Goal: Task Accomplishment & Management: Use online tool/utility

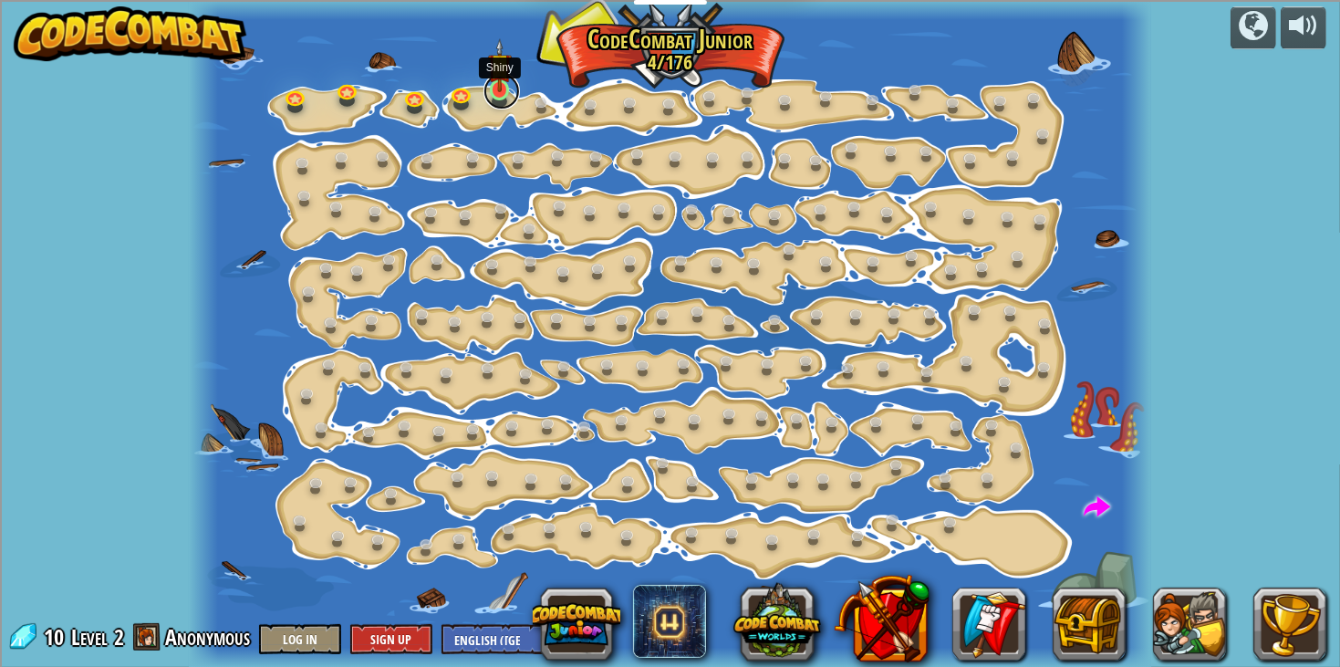
click at [501, 99] on link at bounding box center [502, 91] width 36 height 36
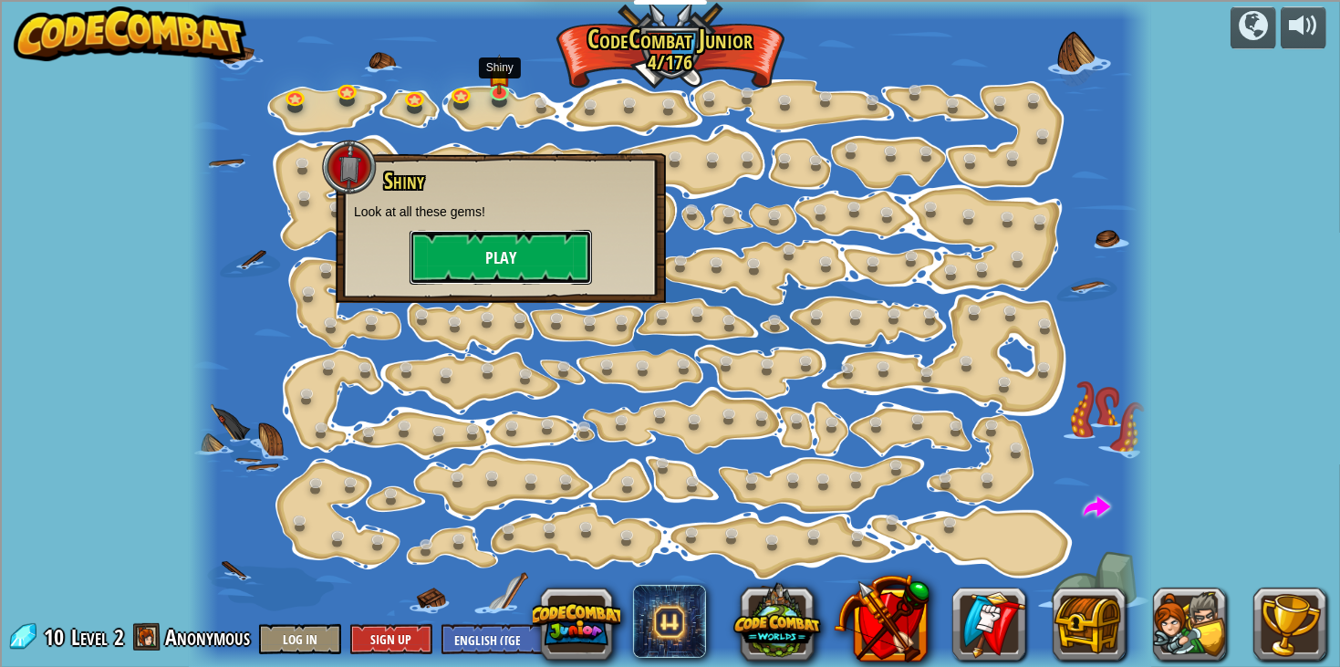
click at [489, 234] on button "Play" at bounding box center [501, 257] width 182 height 55
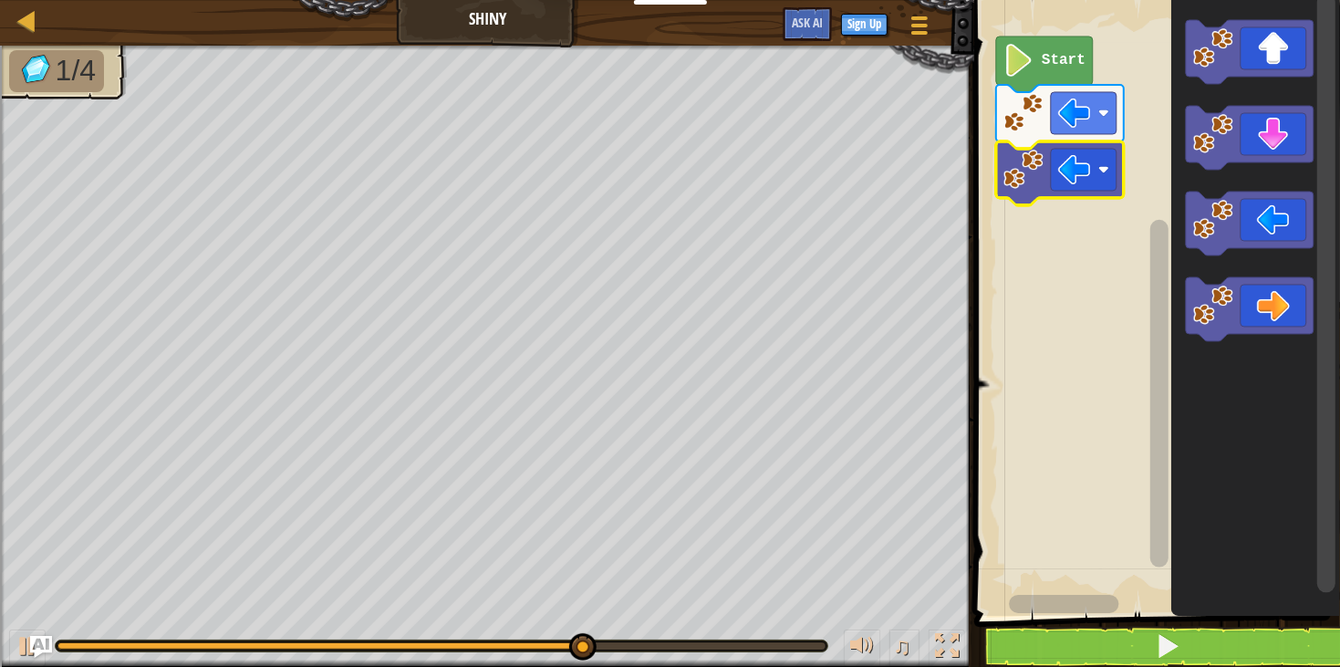
click at [1112, 419] on rect "Blockly Workspace" at bounding box center [1154, 303] width 371 height 625
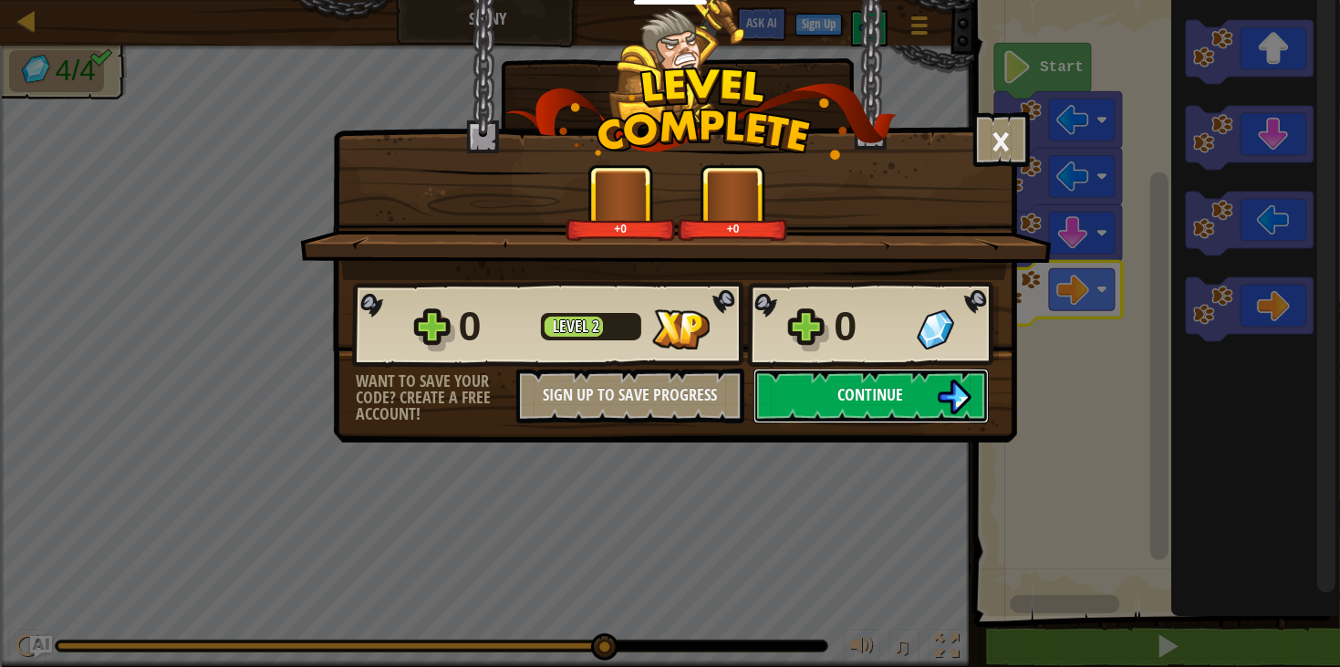
click at [895, 423] on button "Continue" at bounding box center [871, 396] width 235 height 55
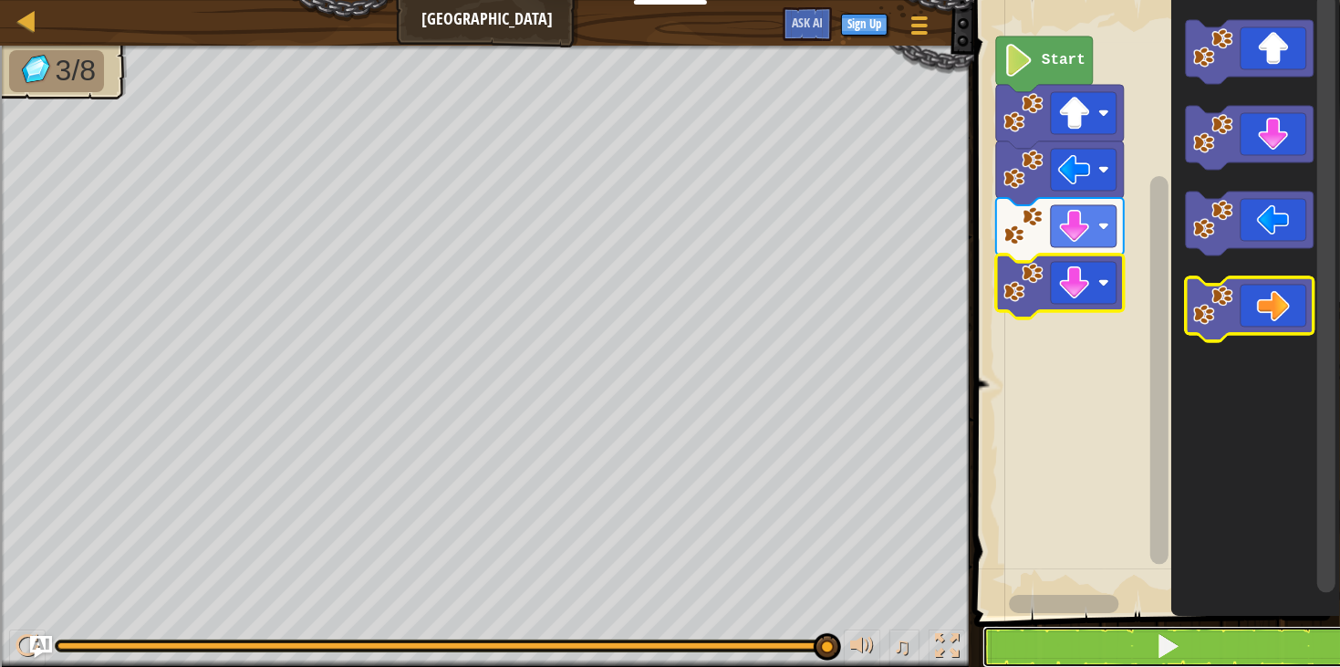
click at [1104, 646] on button at bounding box center [1168, 647] width 371 height 42
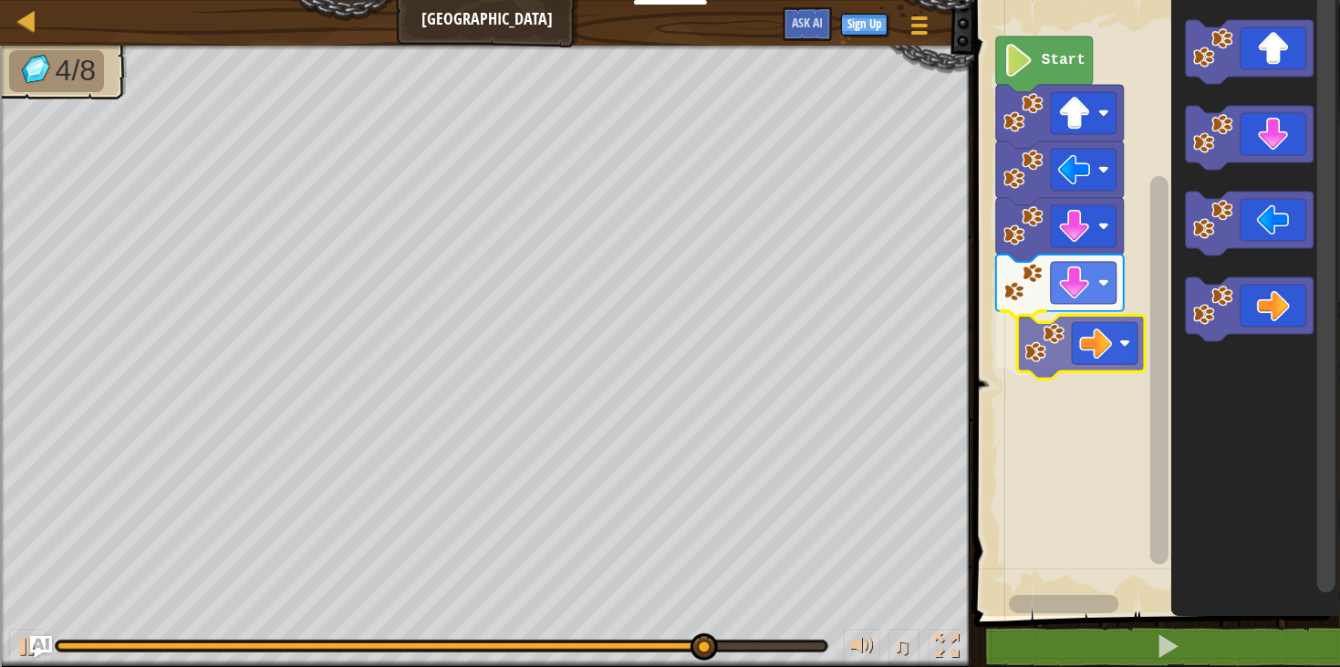
click at [1090, 325] on div "Start" at bounding box center [1154, 303] width 371 height 625
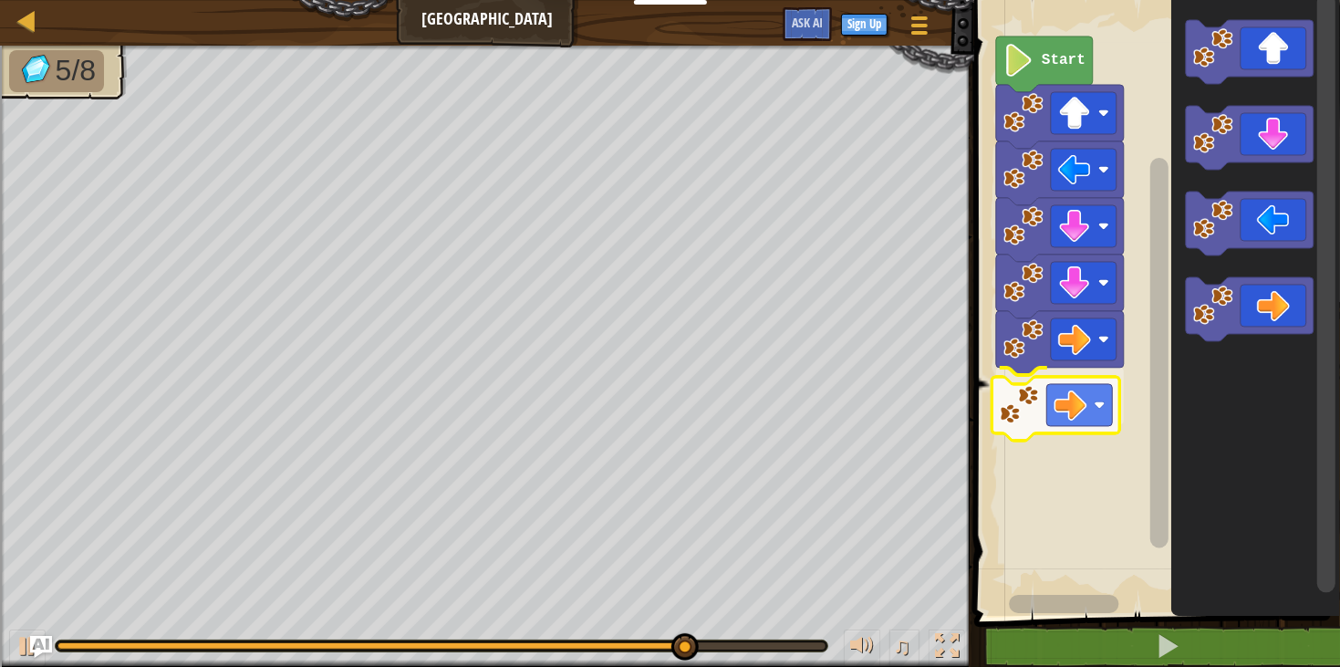
click at [1065, 421] on div "Start" at bounding box center [1154, 303] width 371 height 625
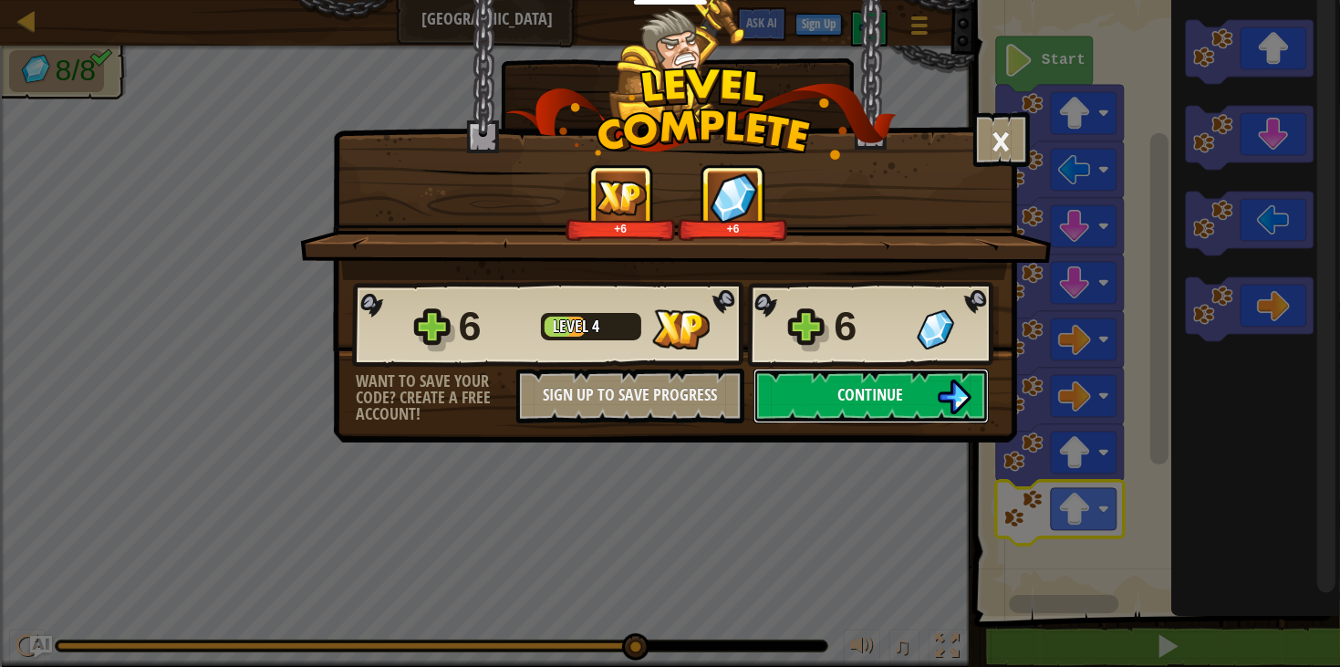
click at [926, 423] on button "Continue" at bounding box center [871, 396] width 235 height 55
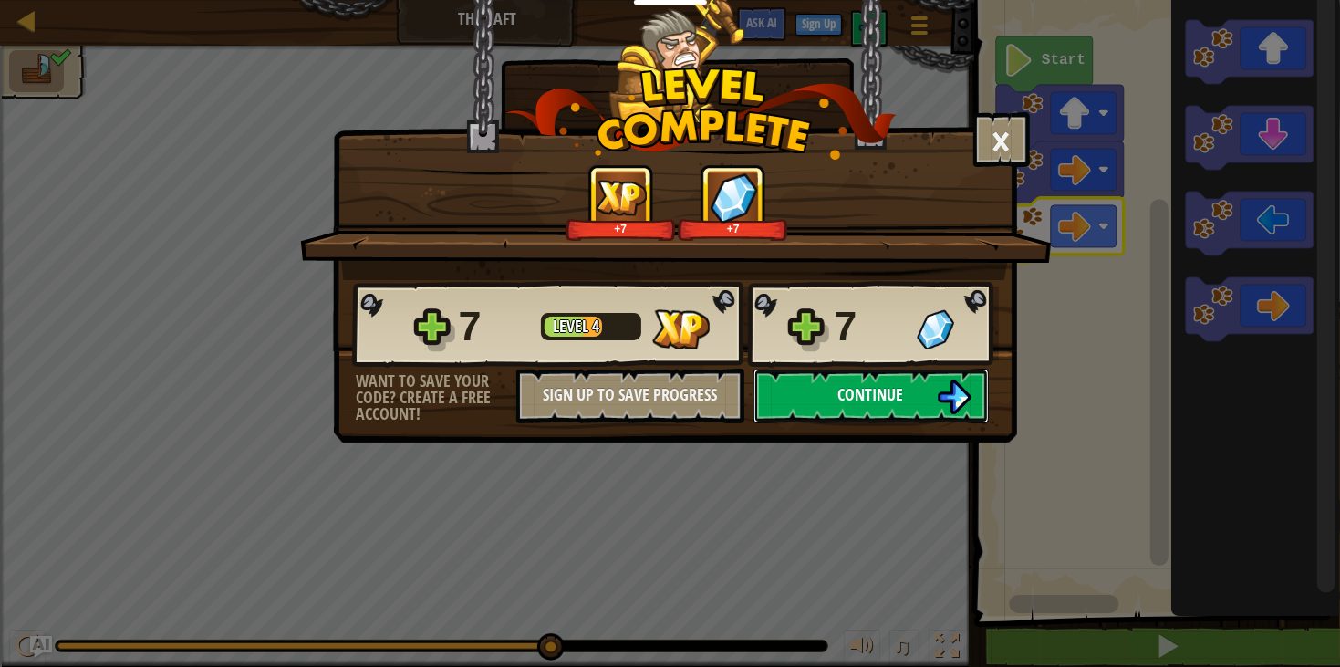
click at [884, 423] on button "Continue" at bounding box center [871, 396] width 235 height 55
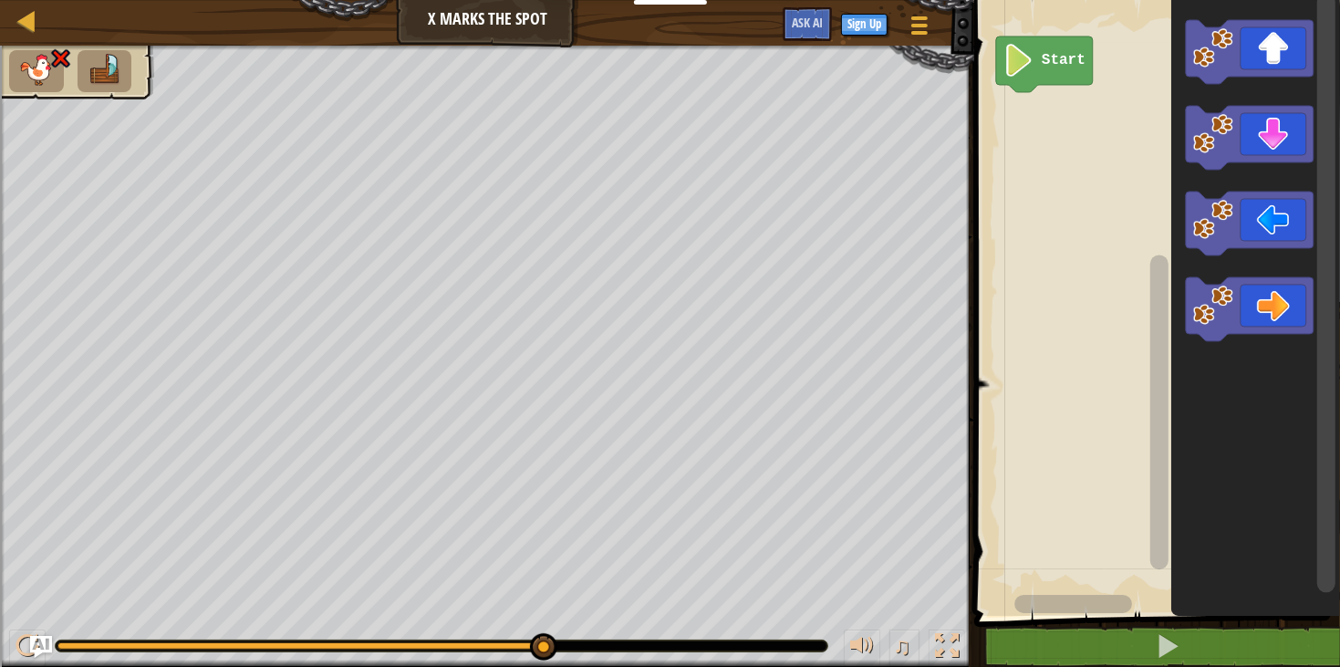
click at [1187, 601] on icon "Blockly Workspace" at bounding box center [1255, 303] width 169 height 625
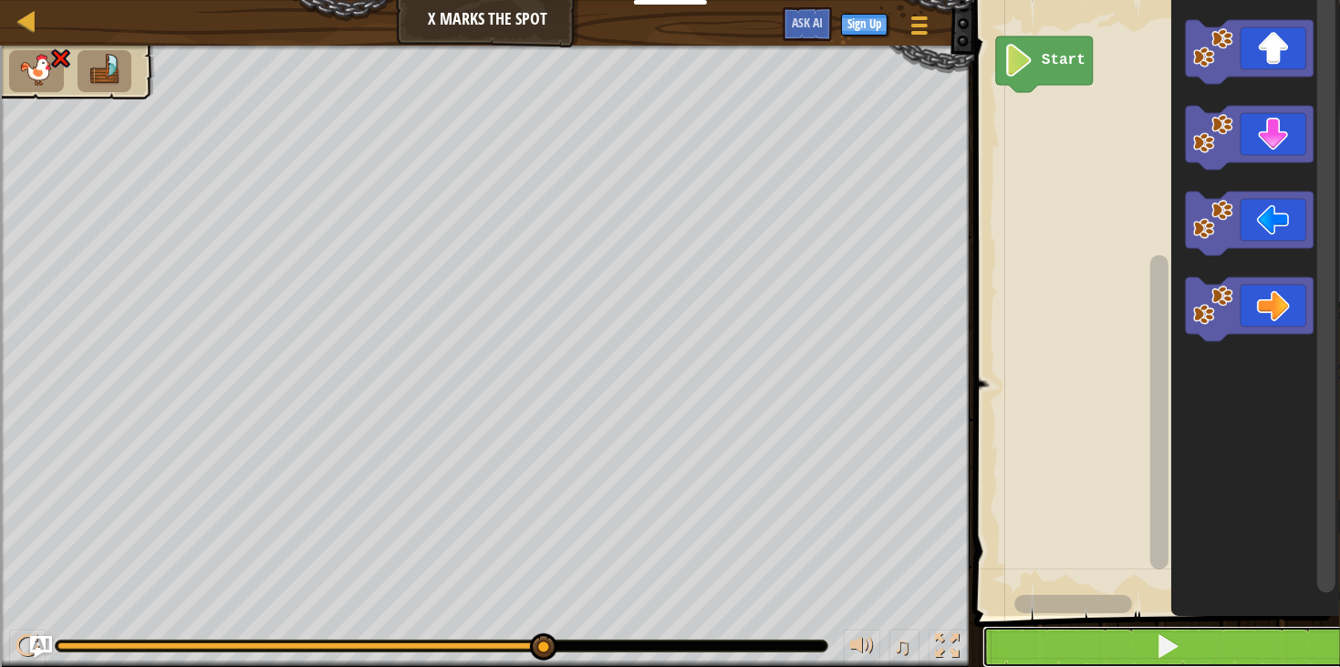
click at [1209, 627] on button at bounding box center [1168, 647] width 371 height 42
click at [1209, 636] on button at bounding box center [1168, 647] width 371 height 42
click at [1204, 628] on button at bounding box center [1168, 647] width 371 height 42
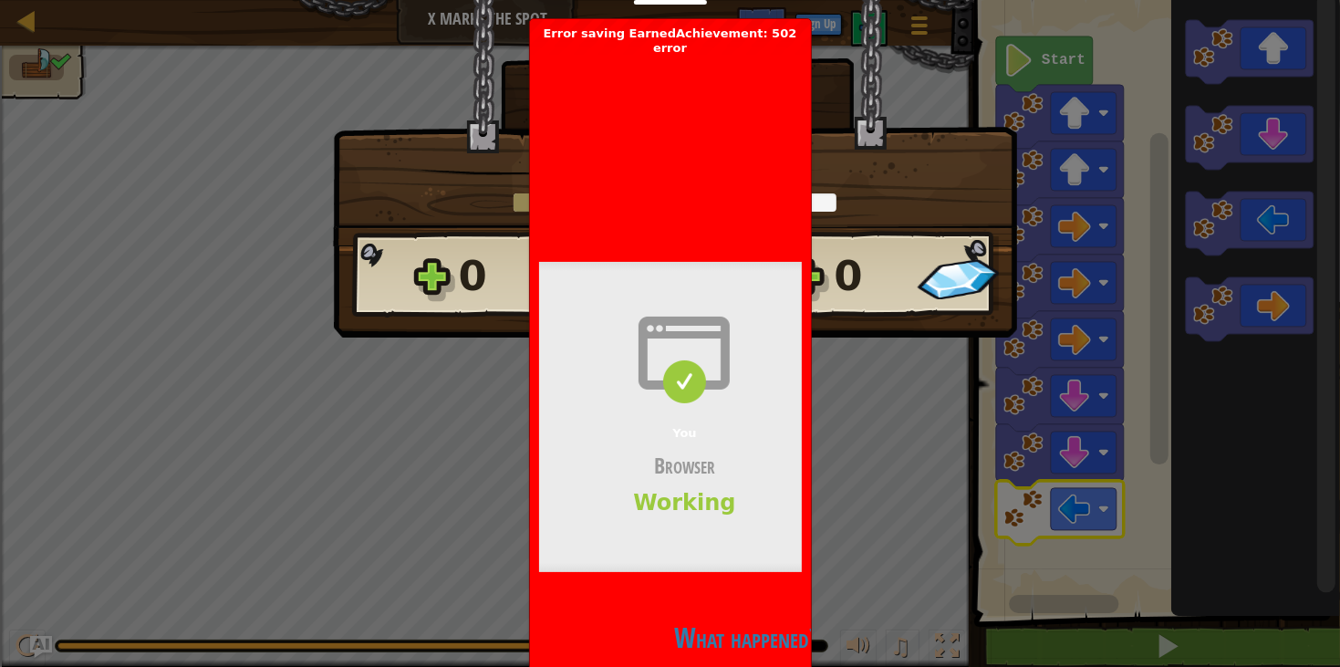
click at [992, 285] on img at bounding box center [958, 279] width 82 height 40
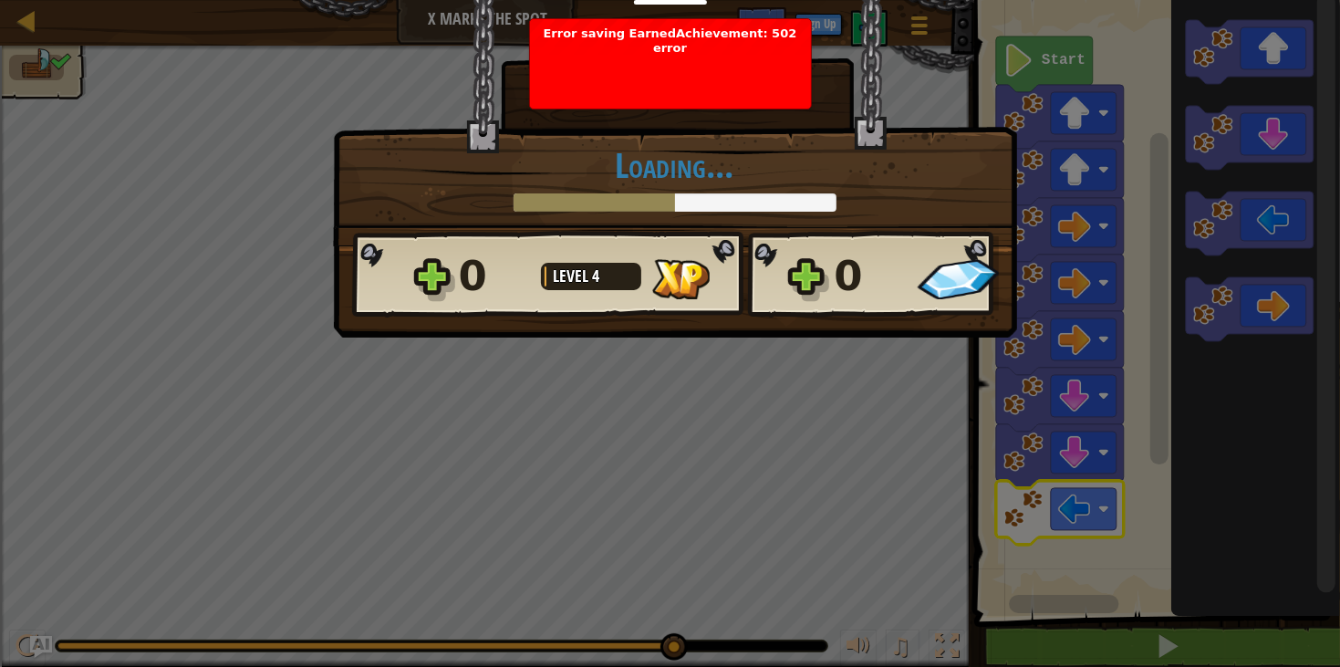
drag, startPoint x: 690, startPoint y: 88, endPoint x: 904, endPoint y: -103, distance: 287.5
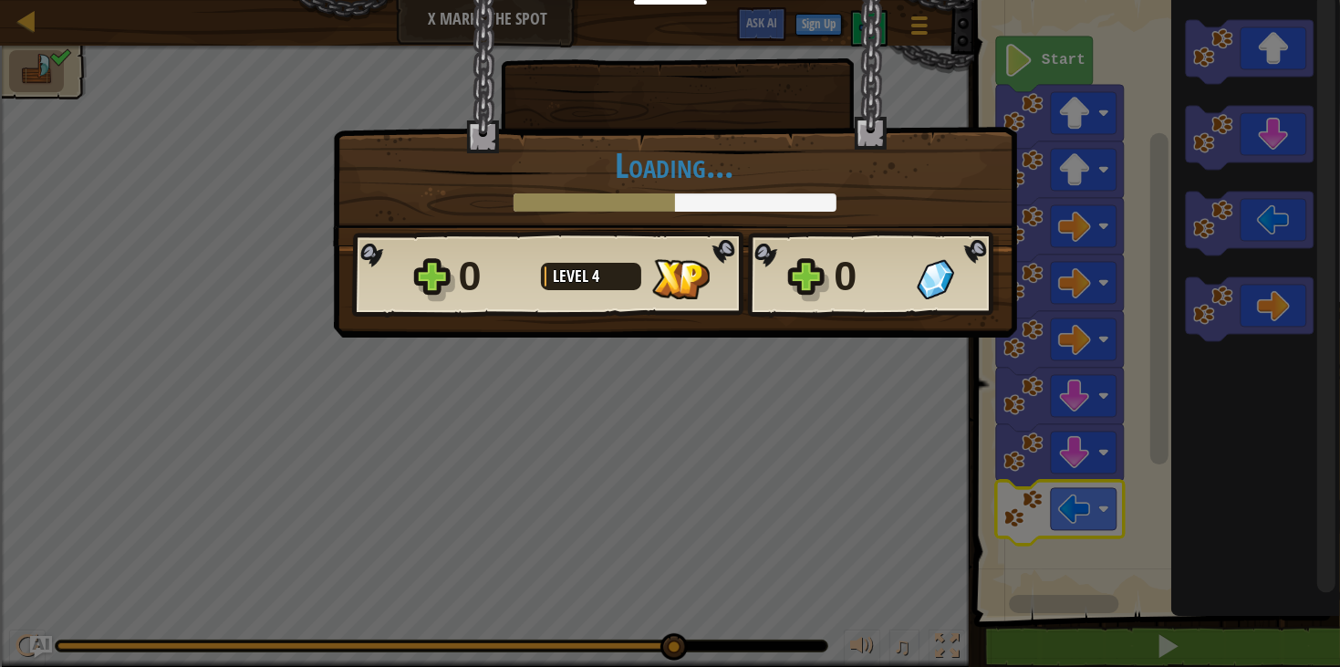
click at [967, 167] on h1 "Loading..." at bounding box center [675, 165] width 646 height 38
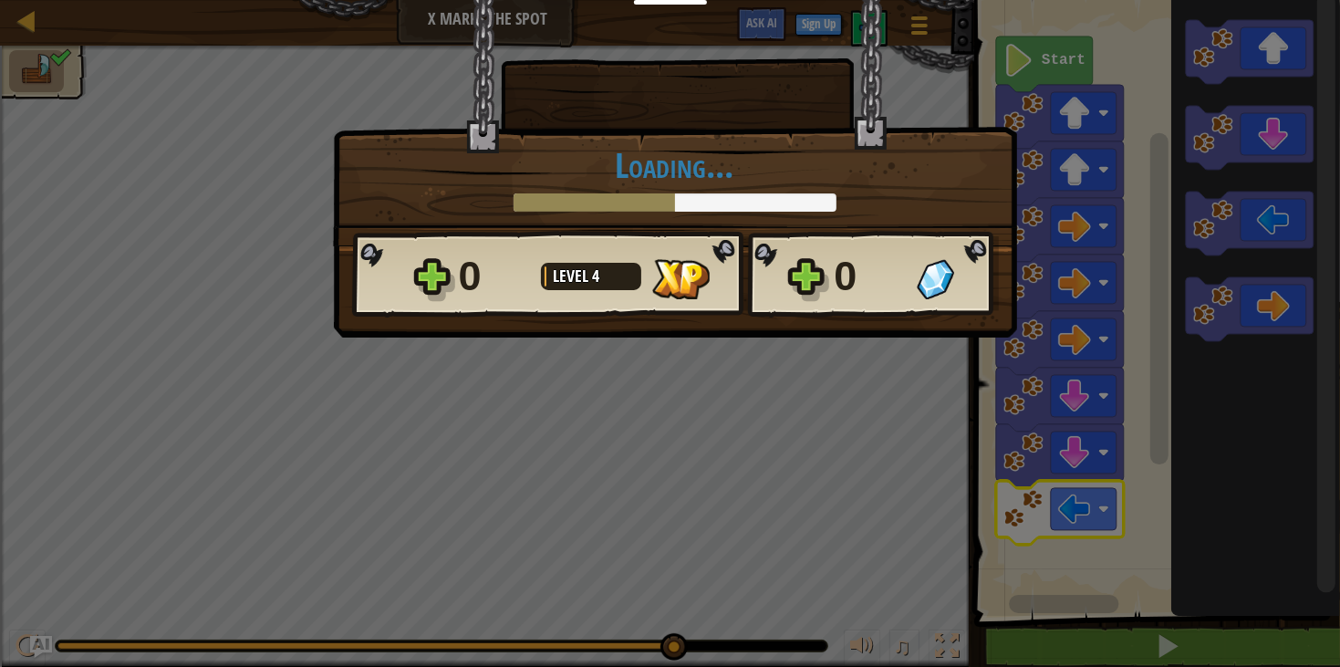
click at [967, 167] on h1 "Loading..." at bounding box center [675, 165] width 646 height 38
click at [1023, 328] on div "× How fun was this level? Loading... Reticulating Splines... Loading... 0 Level…" at bounding box center [670, 333] width 1340 height 667
